Goal: Task Accomplishment & Management: Manage account settings

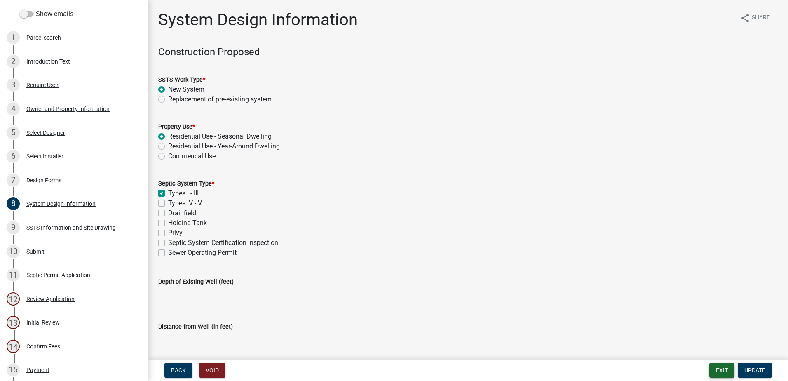
click at [712, 367] on button "Exit" at bounding box center [722, 370] width 25 height 15
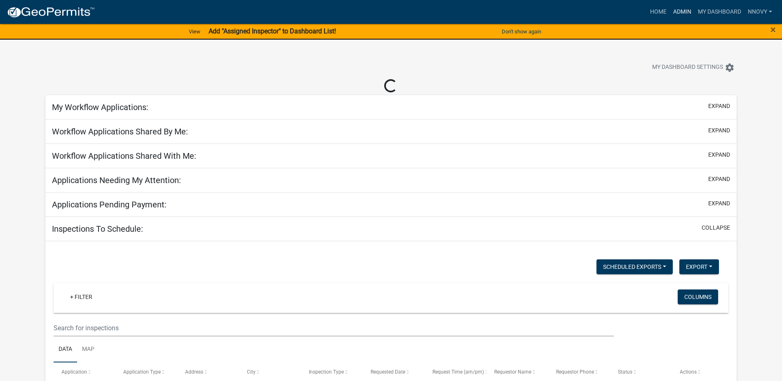
click at [687, 11] on link "Admin" at bounding box center [682, 12] width 25 height 16
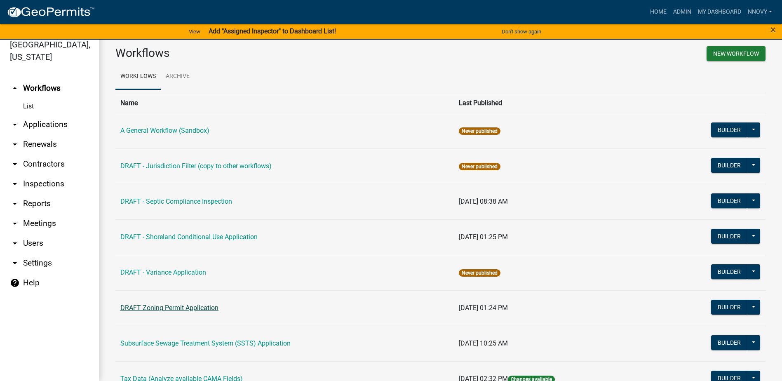
click at [194, 308] on link "DRAFT Zoning Permit Application" at bounding box center [169, 308] width 98 height 8
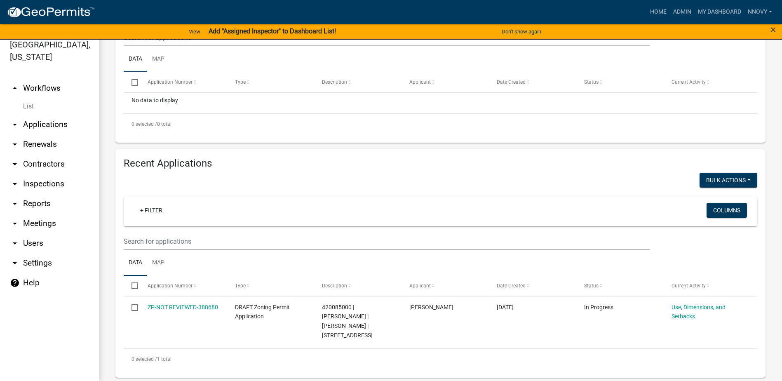
scroll to position [188, 0]
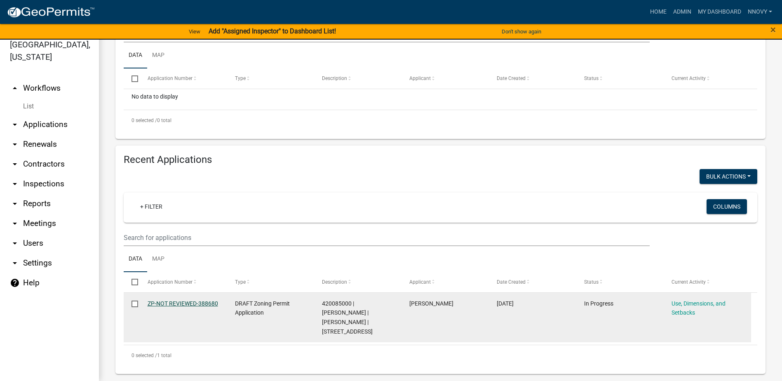
click at [208, 303] on link "ZP-NOT REVIEWED-388680" at bounding box center [183, 303] width 71 height 7
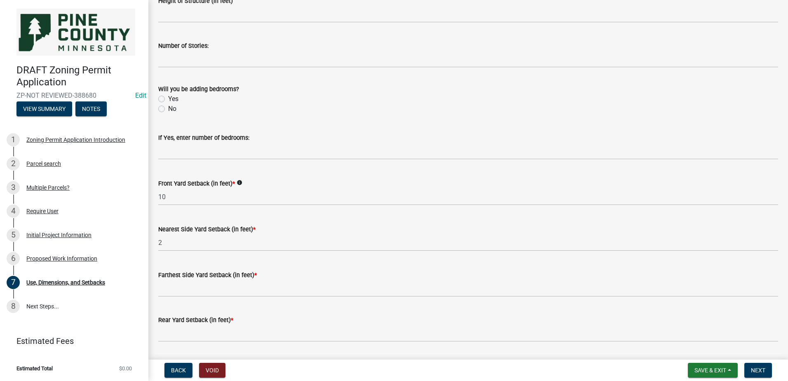
scroll to position [314, 0]
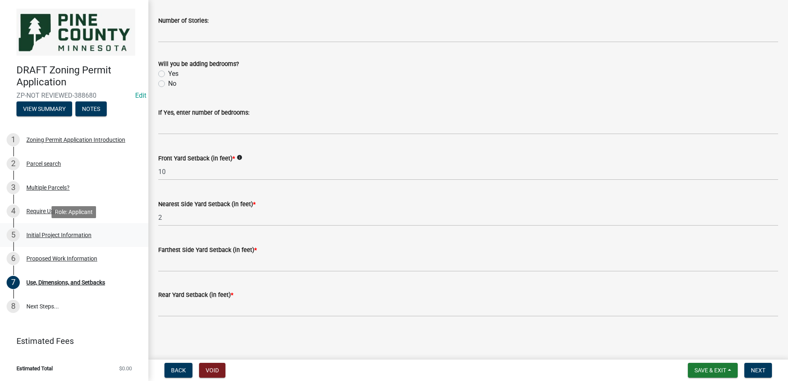
click at [52, 237] on div "Initial Project Information" at bounding box center [58, 235] width 65 height 6
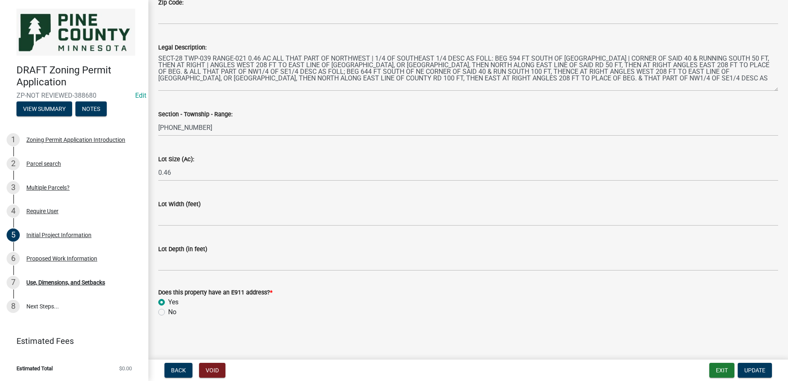
scroll to position [996, 0]
click at [66, 261] on div "Proposed Work Information" at bounding box center [61, 259] width 71 height 6
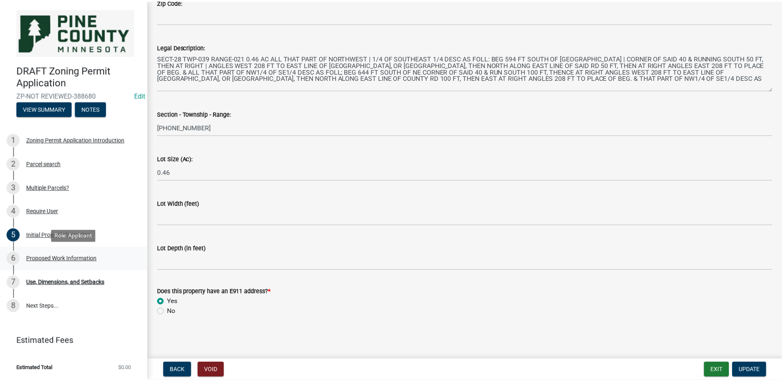
scroll to position [0, 0]
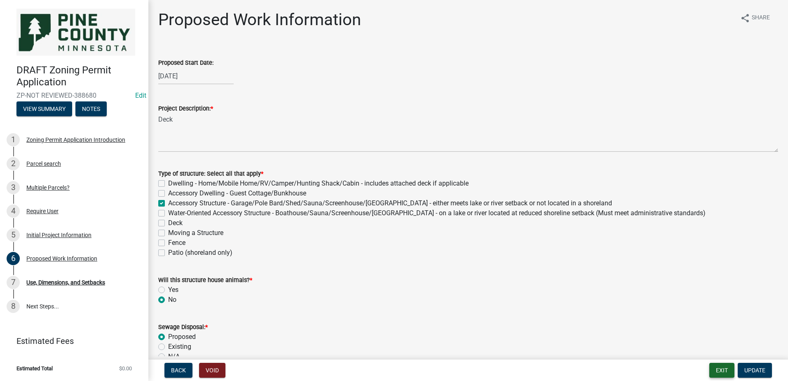
click at [717, 374] on button "Exit" at bounding box center [722, 370] width 25 height 15
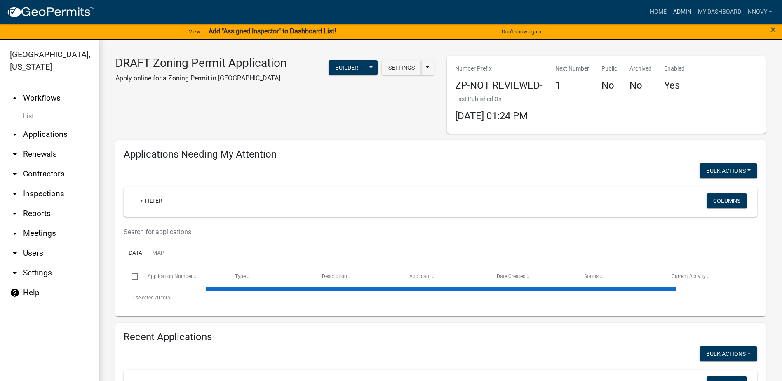
click at [674, 14] on link "Admin" at bounding box center [682, 12] width 25 height 16
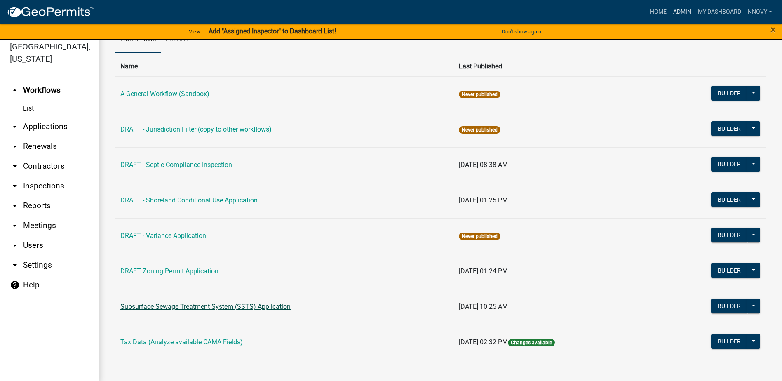
scroll to position [10, 0]
